Goal: Information Seeking & Learning: Learn about a topic

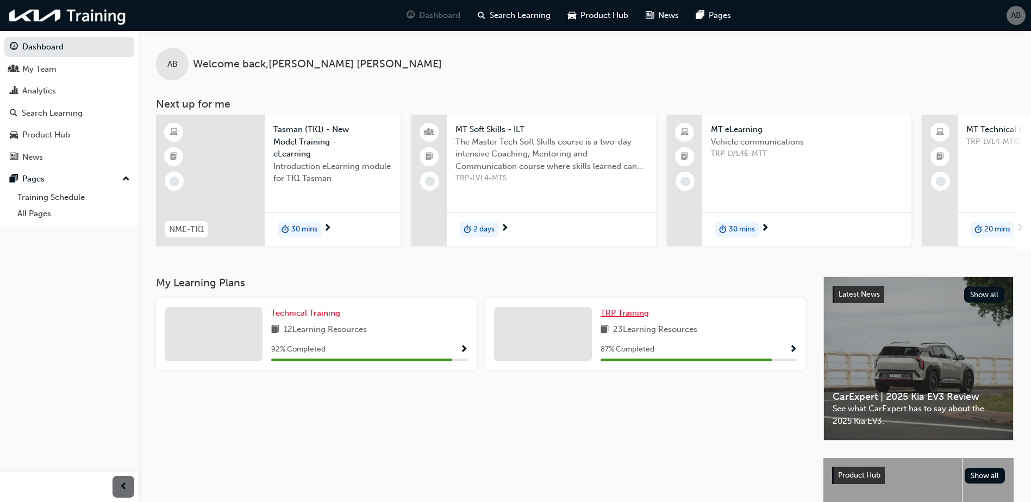
click at [608, 314] on span "TRP Training" at bounding box center [624, 313] width 48 height 10
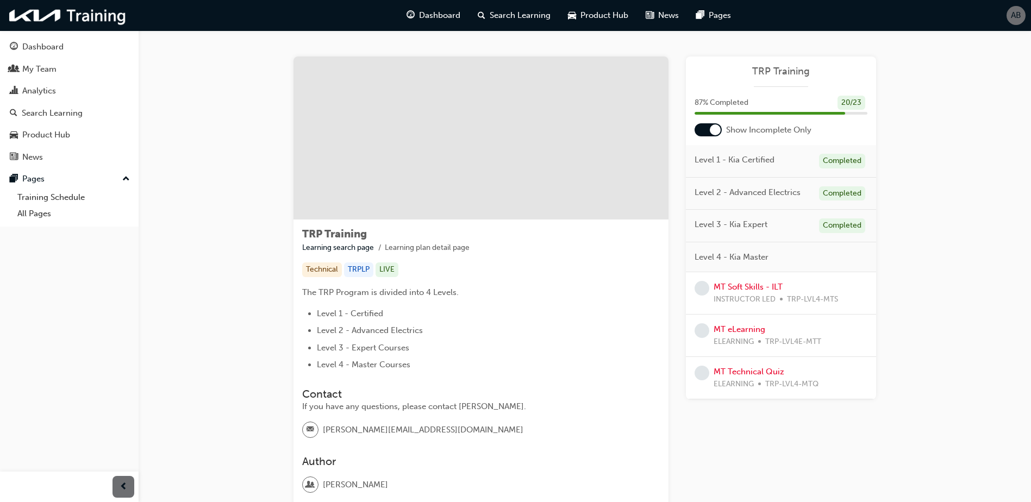
scroll to position [54, 0]
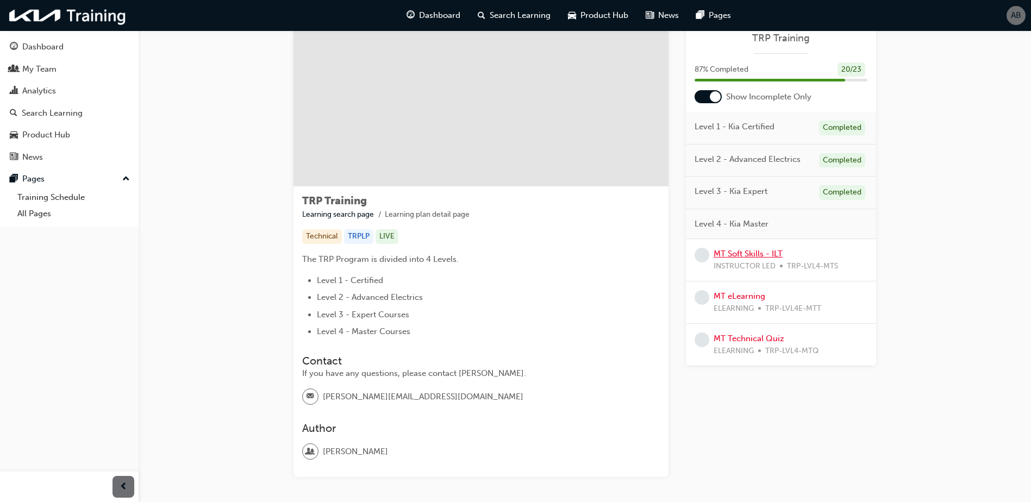
click at [763, 252] on link "MT Soft Skills - ILT" at bounding box center [747, 254] width 69 height 10
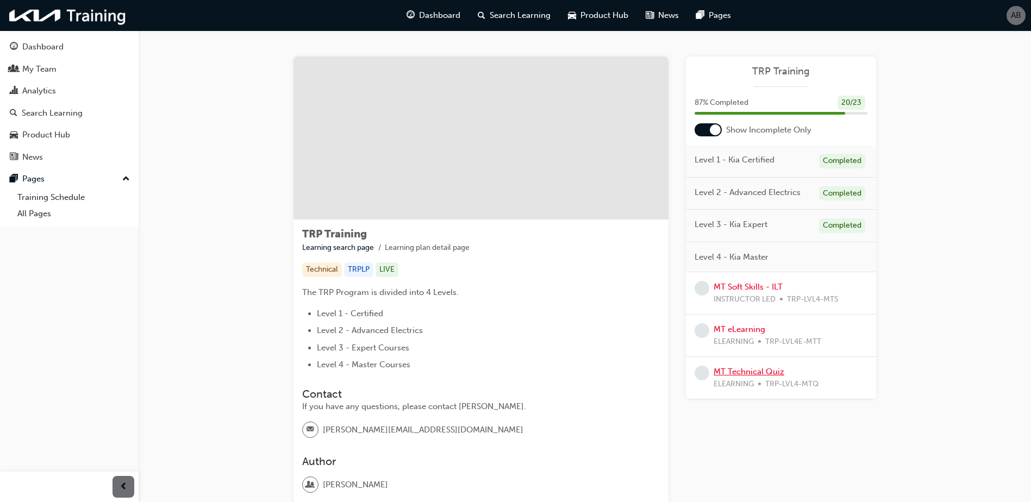
click at [749, 374] on link "MT Technical Quiz" at bounding box center [748, 372] width 71 height 10
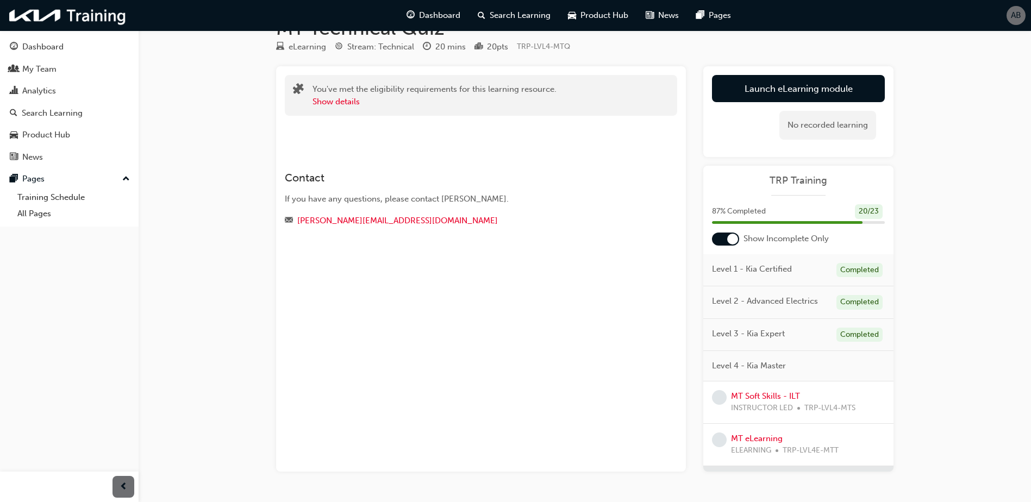
scroll to position [63, 0]
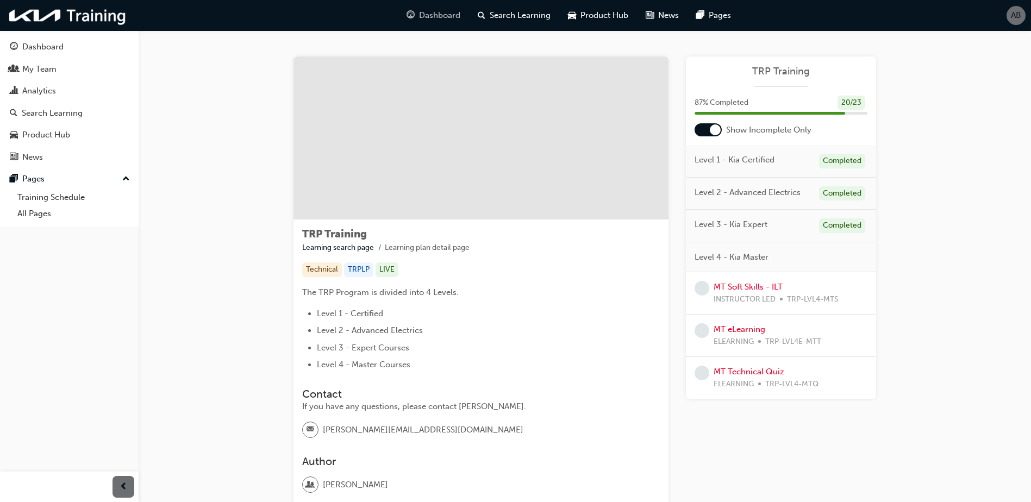
click at [427, 13] on span "Dashboard" at bounding box center [439, 15] width 41 height 12
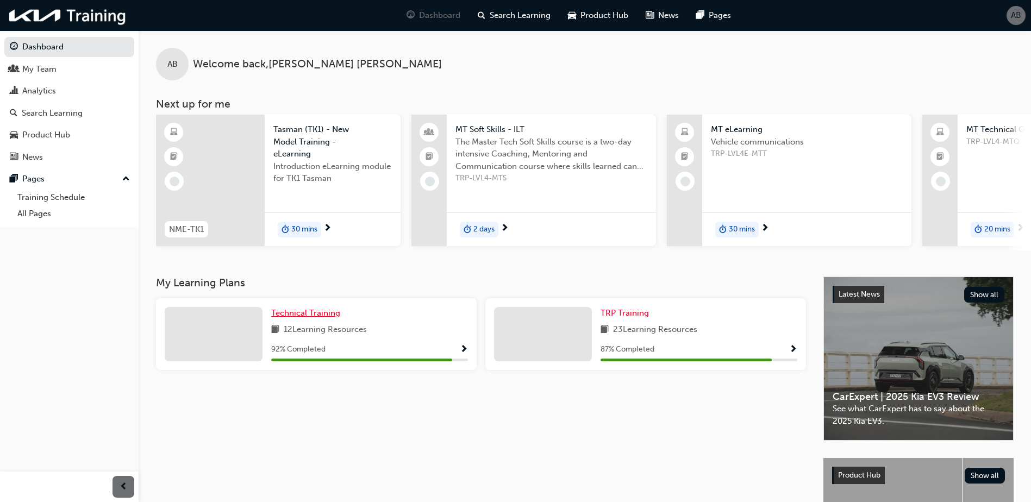
click at [305, 313] on span "Technical Training" at bounding box center [305, 313] width 69 height 10
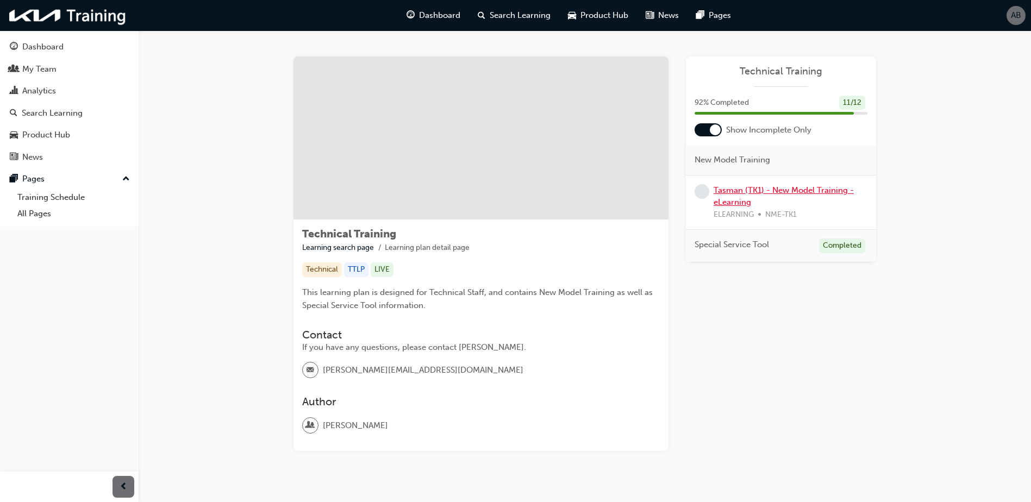
click at [736, 194] on link "Tasman (TK1) - New Model Training - eLearning" at bounding box center [783, 196] width 140 height 22
